Goal: Information Seeking & Learning: Find specific page/section

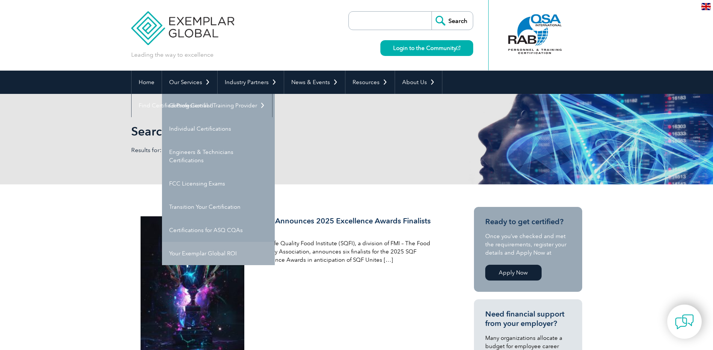
click at [221, 257] on link "Your Exemplar Global ROI" at bounding box center [218, 253] width 113 height 23
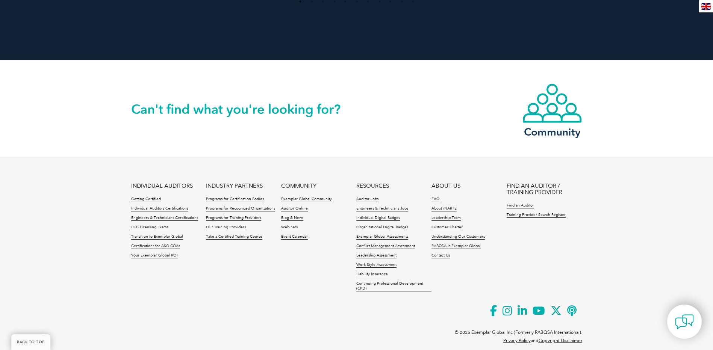
scroll to position [958, 0]
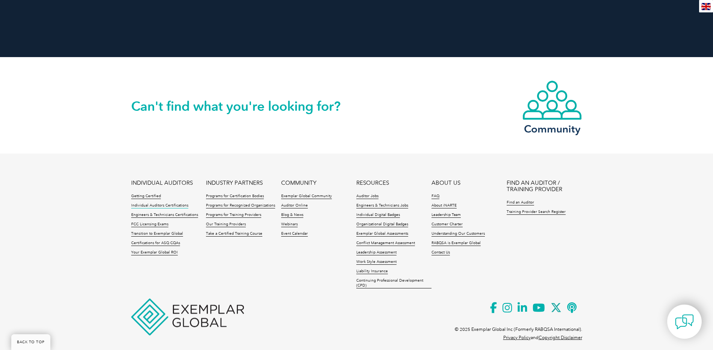
click at [172, 203] on link "Individual Auditors Certifications" at bounding box center [159, 205] width 57 height 5
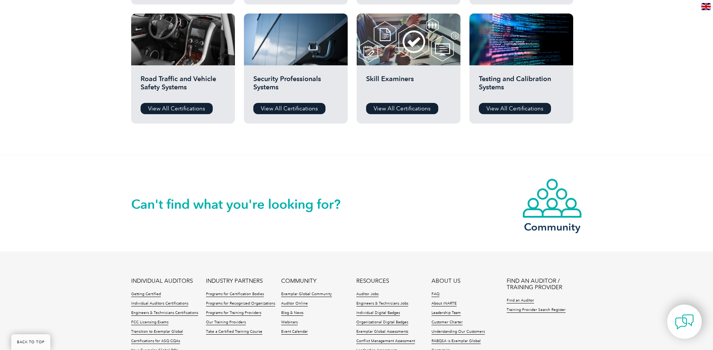
scroll to position [714, 0]
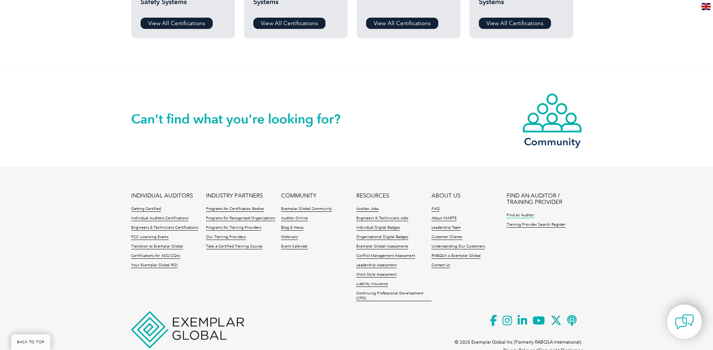
click at [510, 215] on link "Find an Auditor" at bounding box center [519, 215] width 27 height 5
